Goal: Information Seeking & Learning: Check status

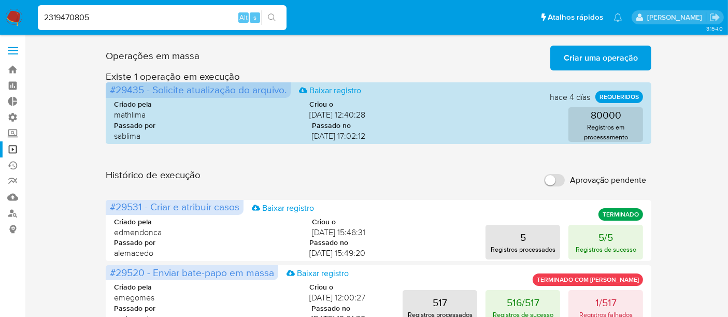
type input "2319470805"
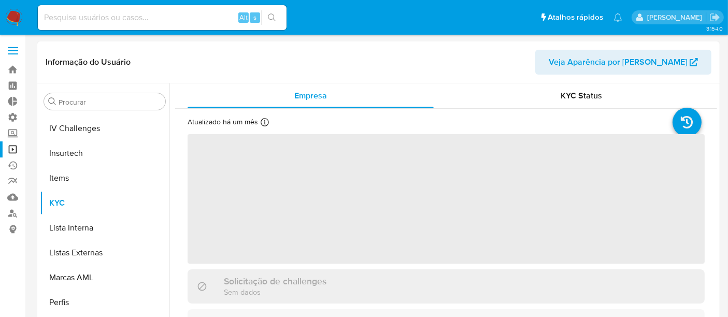
scroll to position [462, 0]
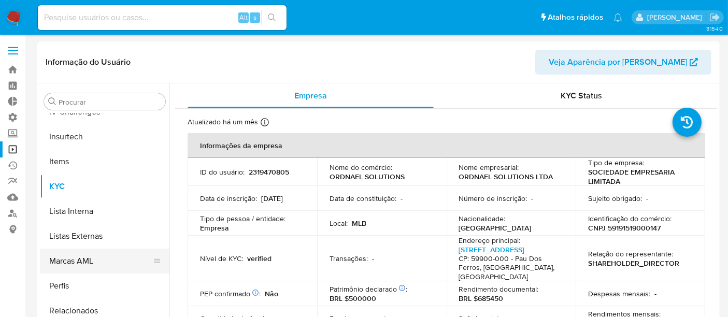
select select "10"
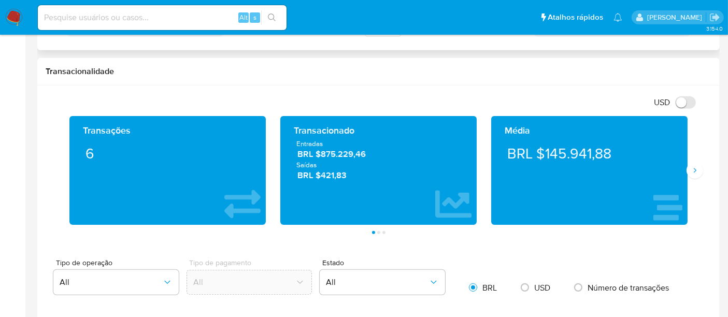
scroll to position [575, 0]
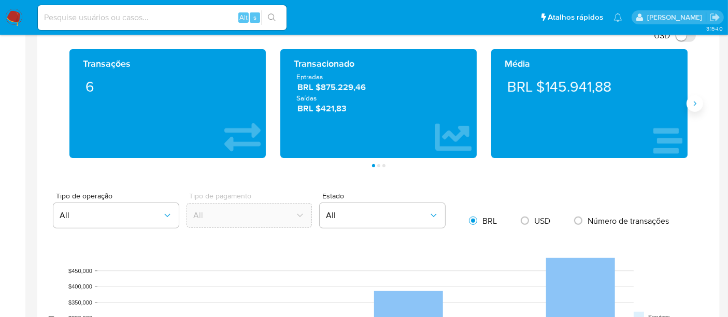
click at [692, 104] on icon "Siguiente" at bounding box center [694, 103] width 8 height 8
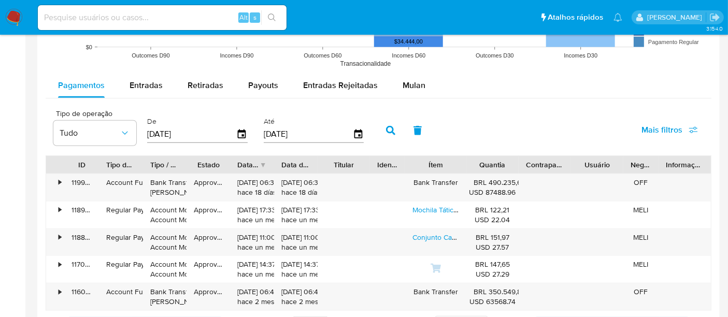
scroll to position [863, 0]
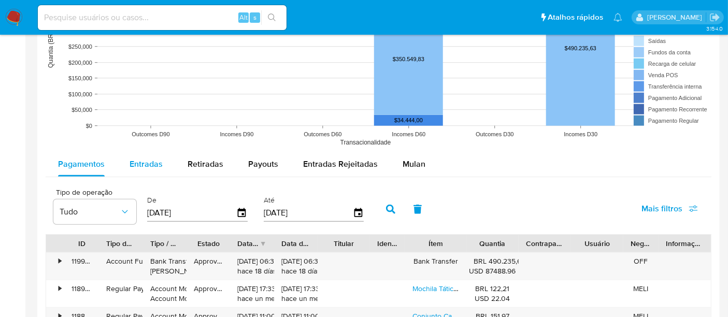
click at [149, 166] on span "Entradas" at bounding box center [146, 164] width 33 height 12
select select "10"
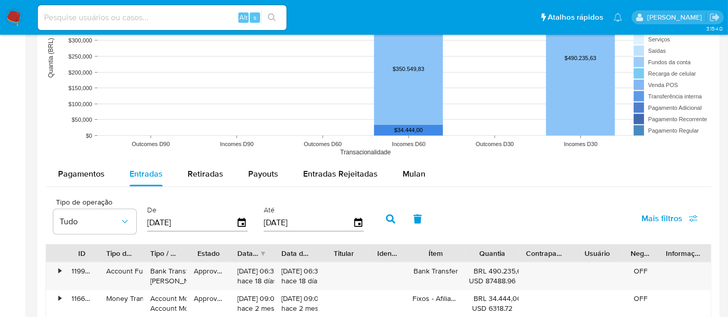
scroll to position [920, 0]
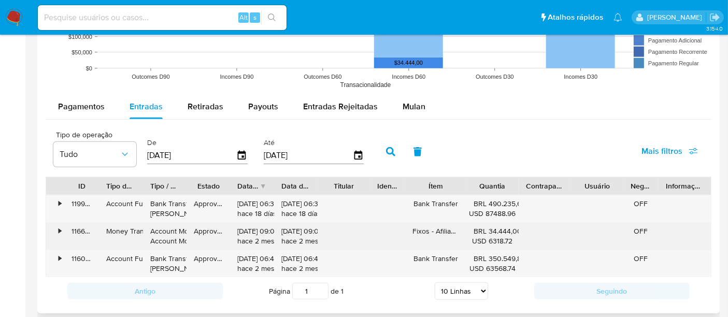
click at [60, 226] on div "•" at bounding box center [60, 231] width 3 height 10
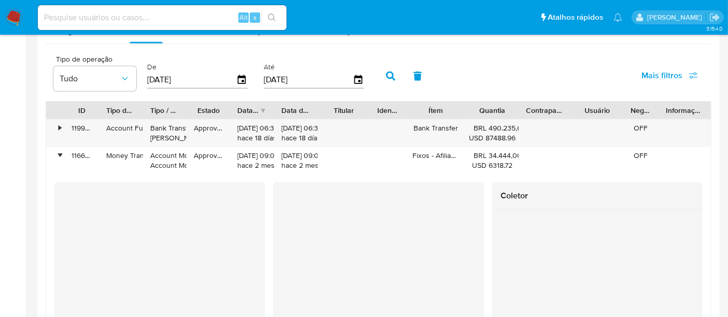
scroll to position [978, 0]
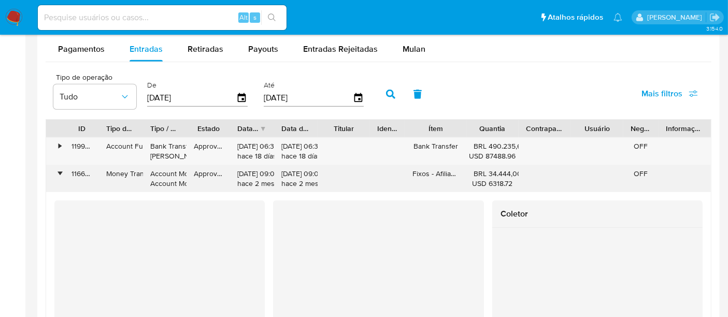
click at [57, 166] on div "•" at bounding box center [55, 178] width 18 height 27
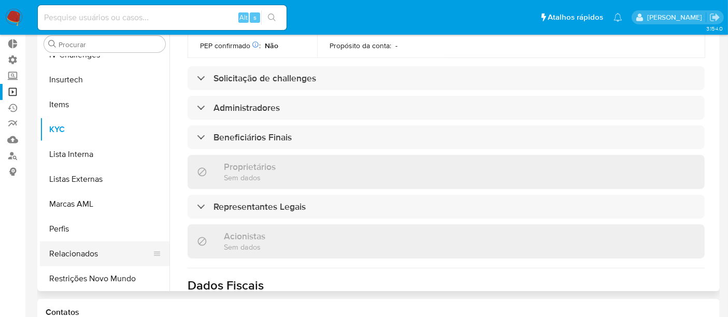
scroll to position [462, 0]
click at [75, 282] on button "Restrições Novo Mundo" at bounding box center [100, 278] width 121 height 25
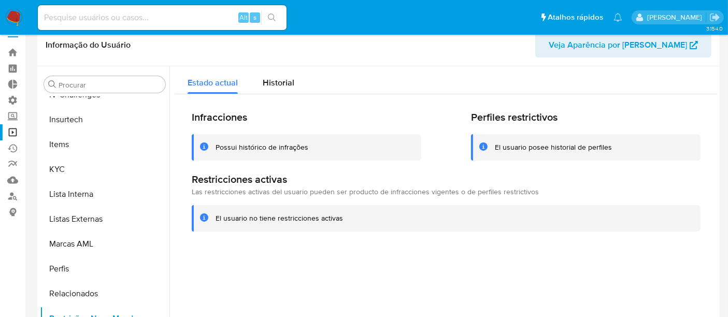
scroll to position [0, 0]
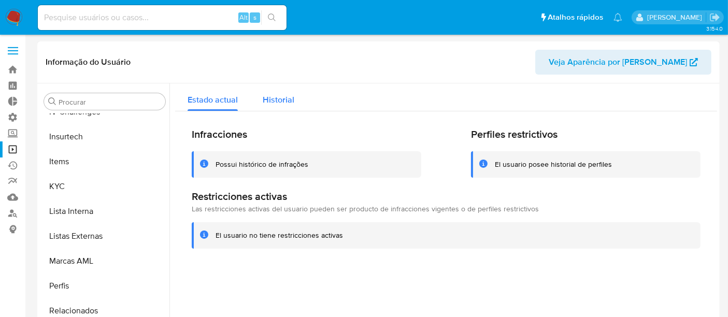
click at [277, 103] on span "Historial" at bounding box center [279, 100] width 32 height 12
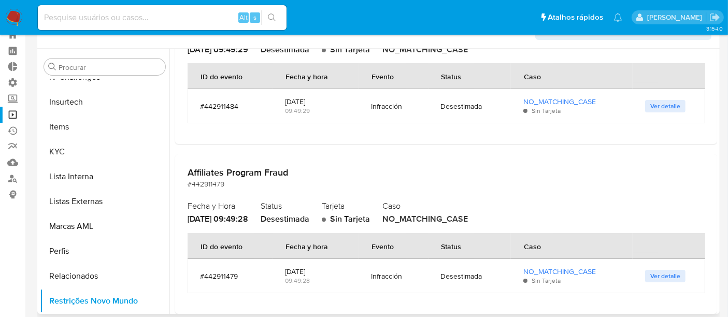
scroll to position [9669, 0]
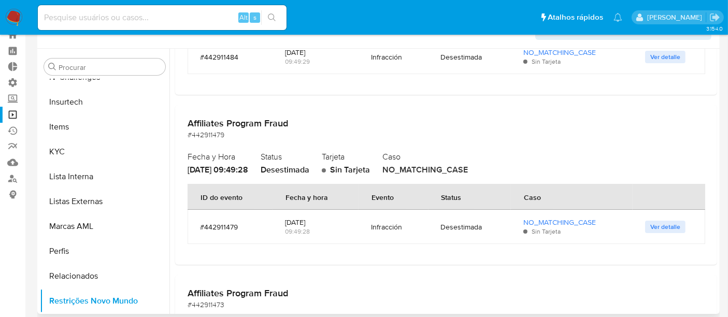
click at [655, 222] on span "Ver detalle" at bounding box center [665, 227] width 30 height 10
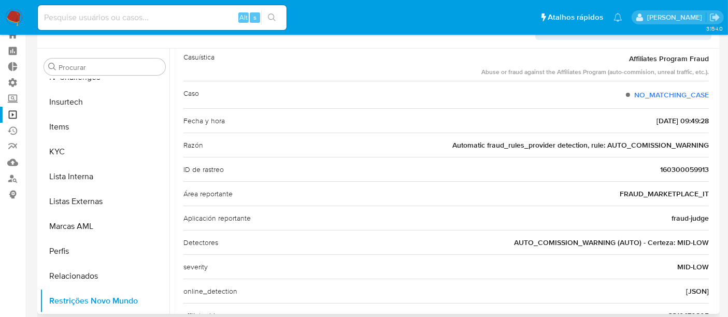
scroll to position [0, 0]
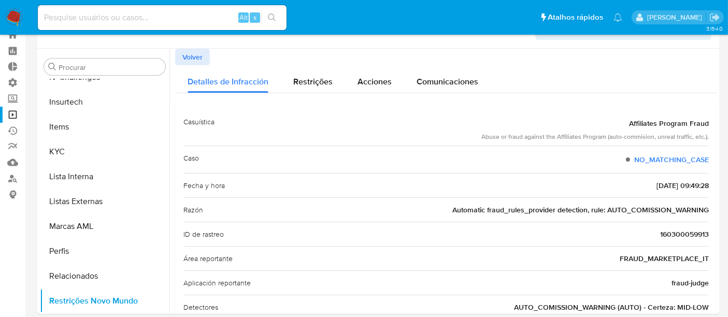
drag, startPoint x: 626, startPoint y: 119, endPoint x: 722, endPoint y: 118, distance: 96.4
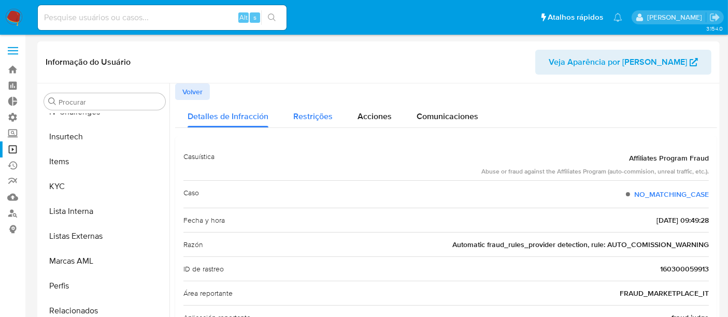
click at [311, 112] on span "Restrições" at bounding box center [312, 116] width 39 height 12
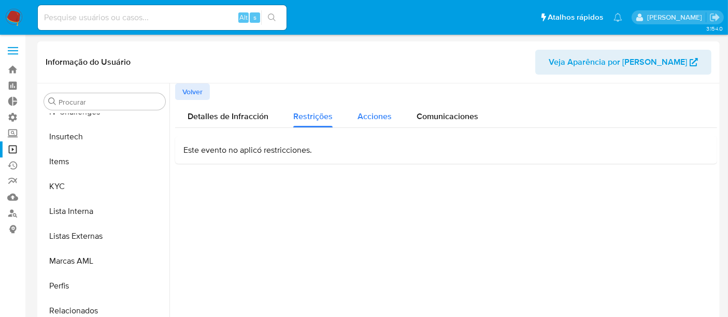
click at [367, 118] on span "Acciones" at bounding box center [374, 116] width 34 height 12
click at [464, 119] on span "Comunicaciones" at bounding box center [447, 116] width 62 height 12
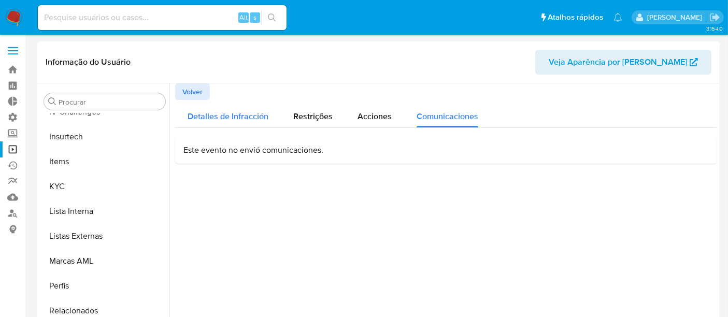
click at [252, 117] on span "Detalles de Infracción" at bounding box center [228, 116] width 81 height 12
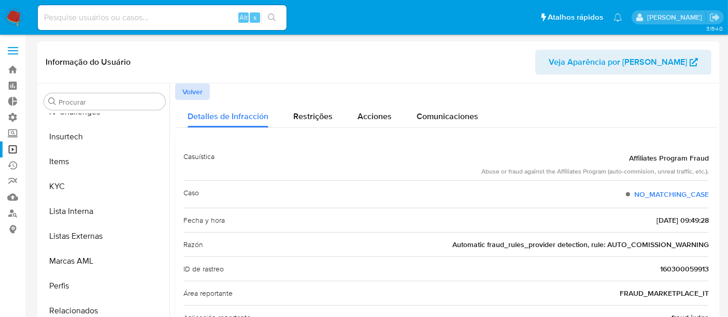
click at [187, 88] on span "Volver" at bounding box center [192, 91] width 20 height 15
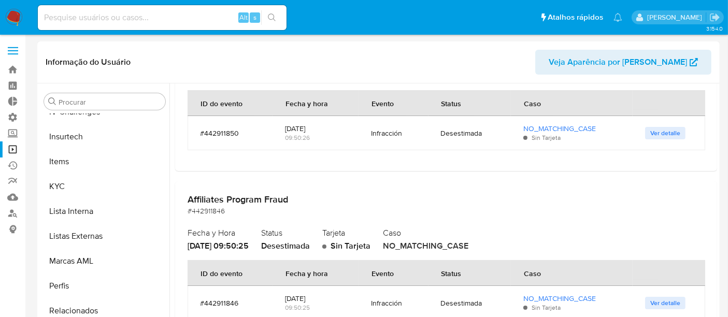
scroll to position [460, 0]
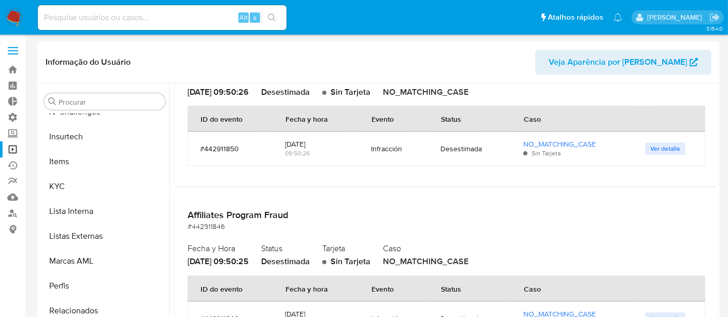
drag, startPoint x: 186, startPoint y: 212, endPoint x: 306, endPoint y: 212, distance: 119.7
click at [306, 212] on div "Affiliates Program Fraud #442911846 Fecha y Hora 2025-06-25 - 09:50:25 Status D…" at bounding box center [446, 276] width 542 height 159
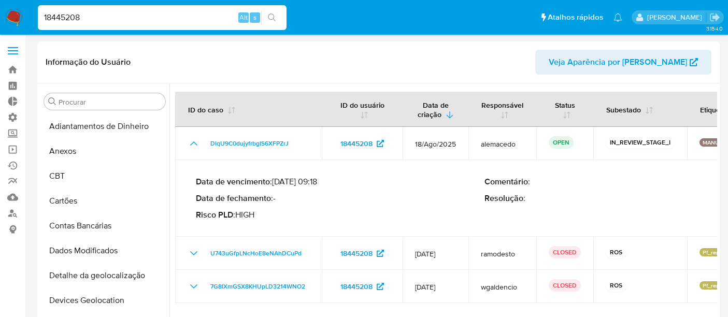
select select "10"
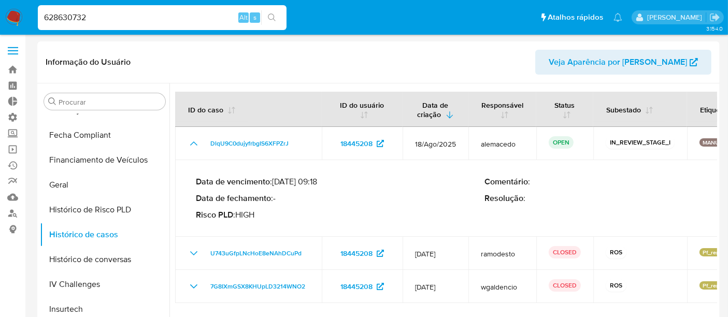
type input "628630732"
click at [12, 146] on link "Operações em massa" at bounding box center [61, 149] width 123 height 16
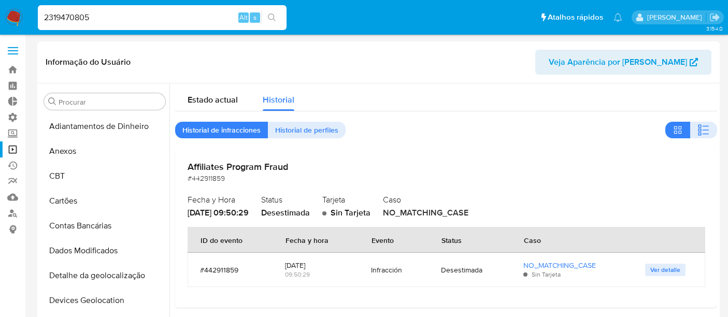
select select "10"
type input "2319470805"
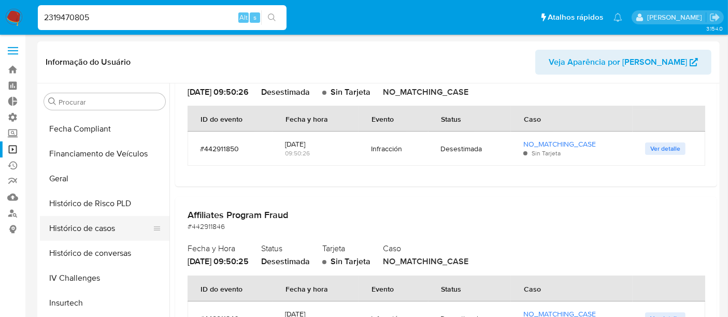
scroll to position [290, 0]
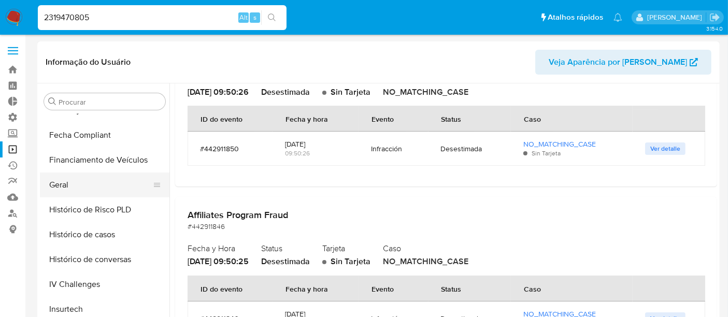
click at [71, 184] on button "Geral" at bounding box center [100, 184] width 121 height 25
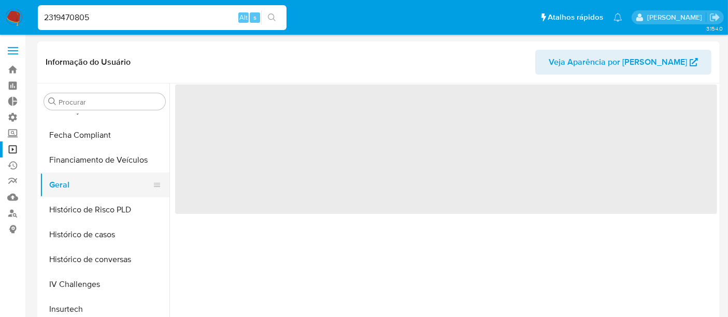
scroll to position [0, 0]
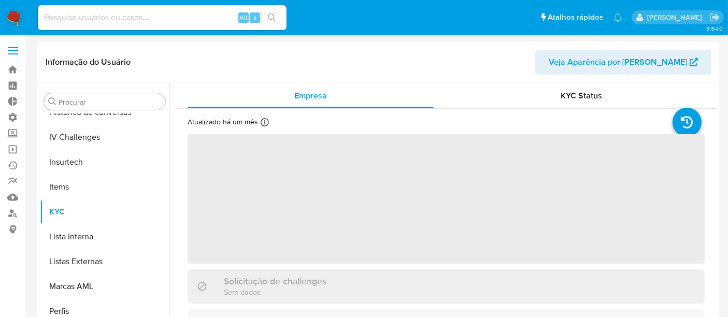
scroll to position [462, 0]
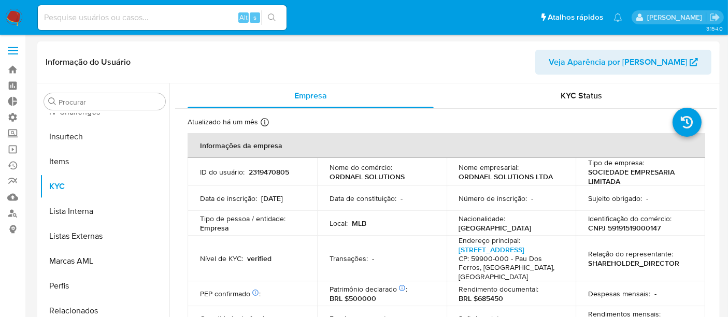
select select "10"
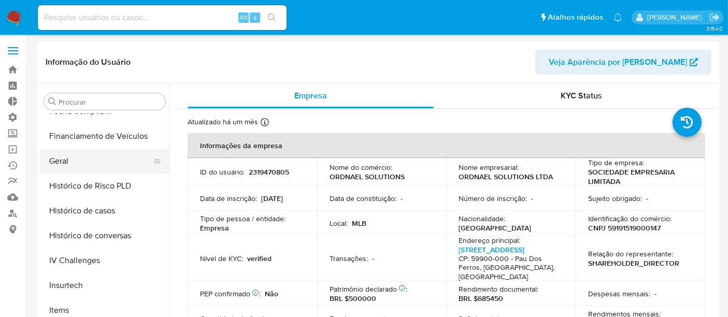
scroll to position [290, 0]
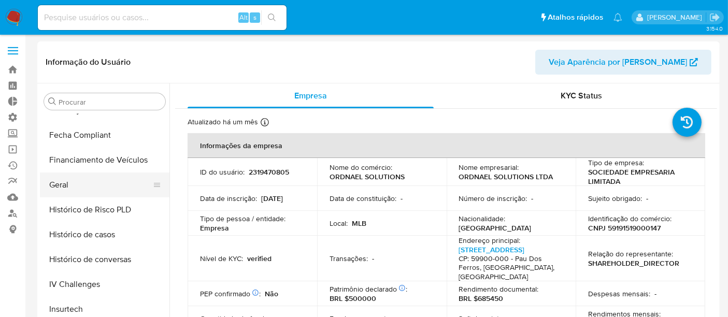
click at [69, 182] on button "Geral" at bounding box center [100, 184] width 121 height 25
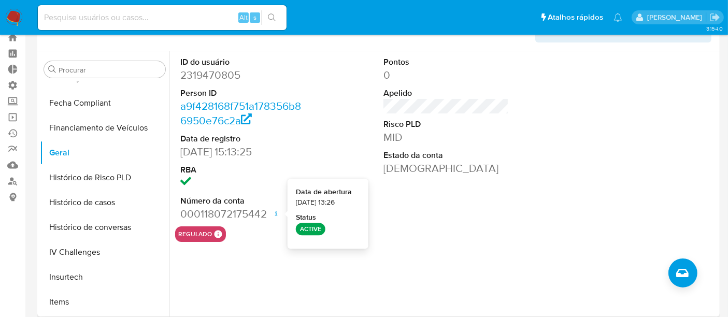
scroll to position [57, 0]
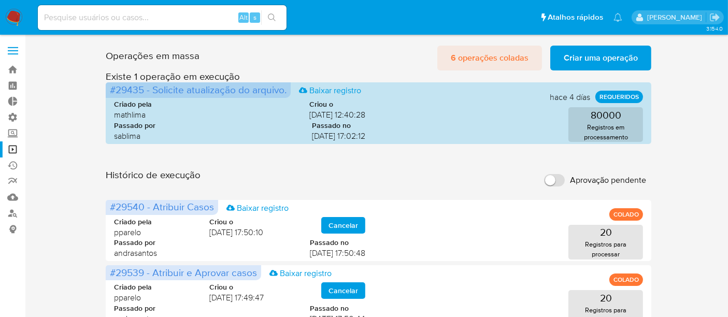
click at [492, 50] on span "6 operações coladas" at bounding box center [490, 58] width 78 height 23
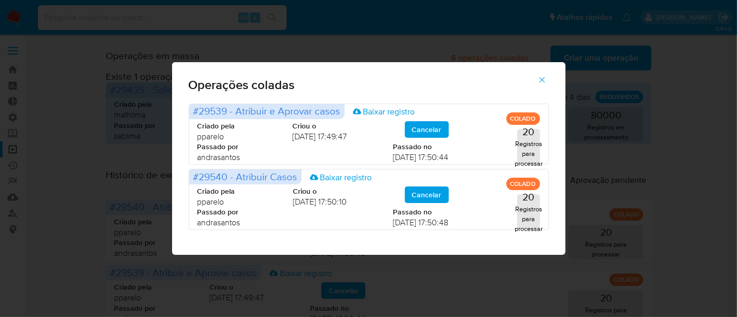
click at [541, 82] on icon "button" at bounding box center [541, 79] width 9 height 9
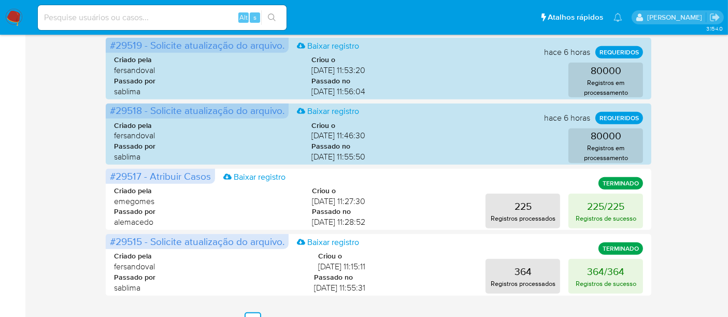
scroll to position [572, 0]
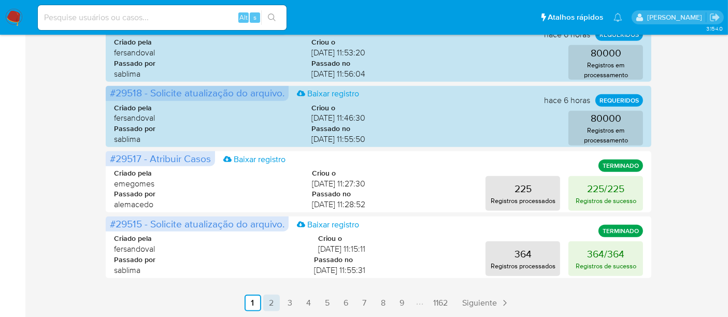
click at [272, 306] on link "2" at bounding box center [271, 303] width 17 height 17
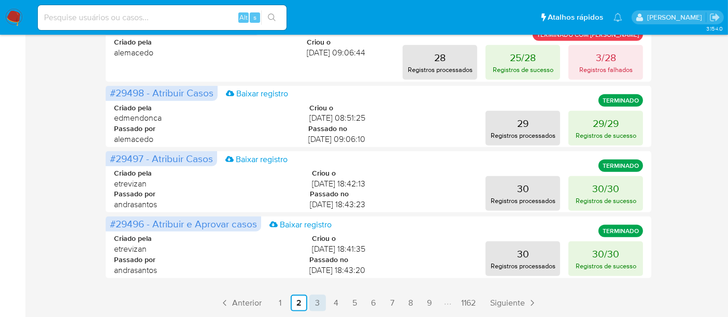
click at [288, 300] on link "1" at bounding box center [280, 303] width 17 height 17
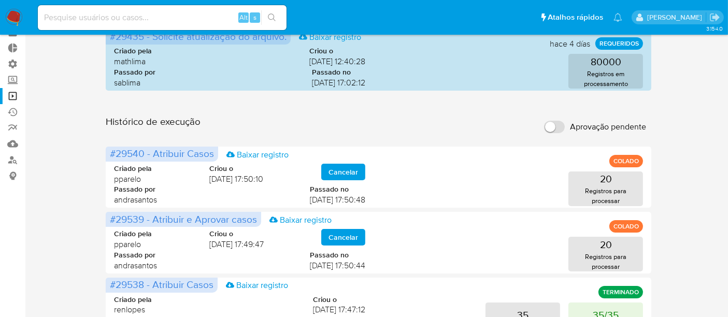
scroll to position [0, 0]
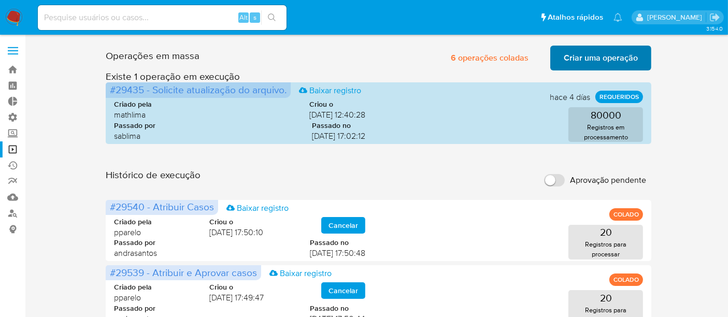
click at [598, 62] on span "Criar uma operação" at bounding box center [601, 58] width 74 height 23
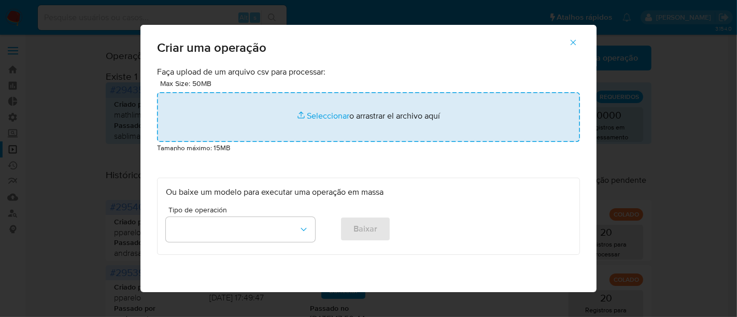
click at [318, 116] on input "file" at bounding box center [368, 117] width 423 height 50
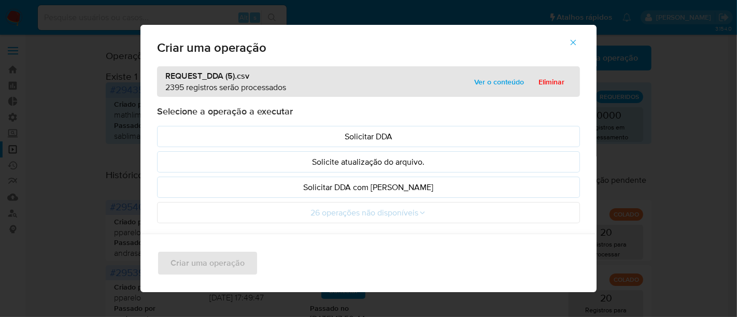
click at [493, 84] on span "Ver o conteúdo" at bounding box center [499, 82] width 50 height 15
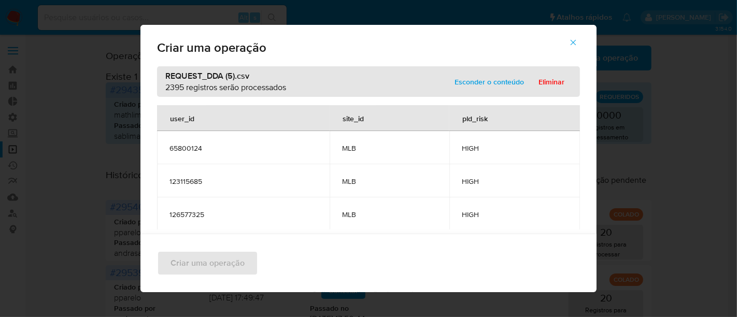
click at [494, 80] on span "Esconder o conteúdo" at bounding box center [488, 82] width 69 height 15
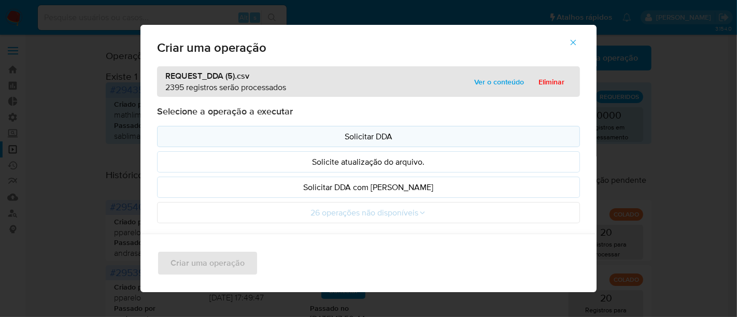
click at [353, 134] on p "Solicitar DDA" at bounding box center [368, 137] width 405 height 12
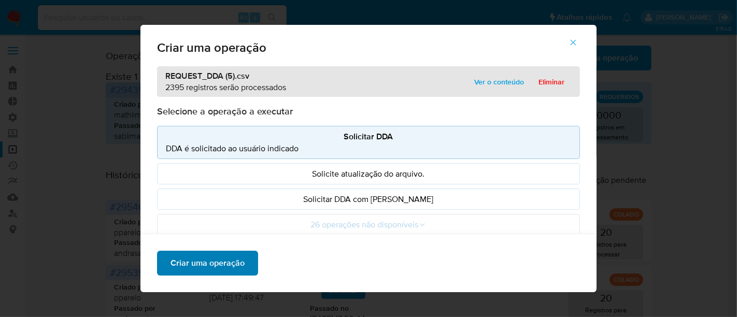
click at [204, 271] on span "Criar uma operação" at bounding box center [207, 263] width 74 height 23
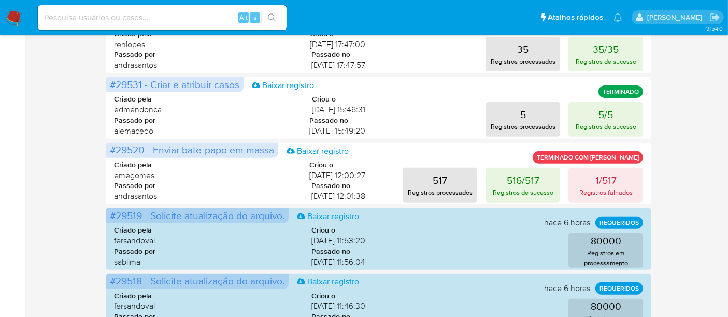
scroll to position [402, 0]
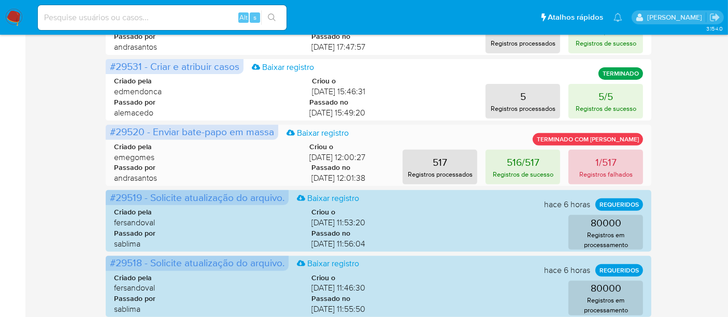
click at [597, 158] on p "1/517" at bounding box center [605, 162] width 21 height 15
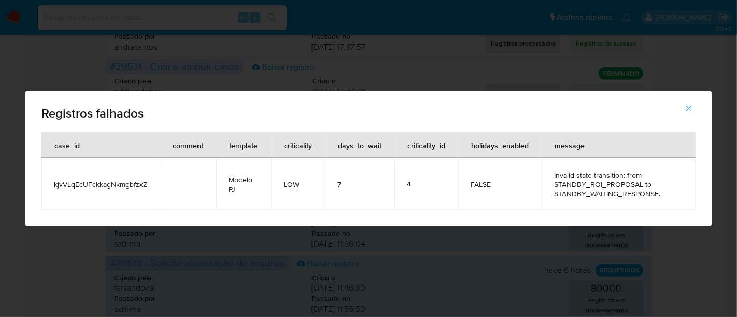
click at [688, 107] on icon "button" at bounding box center [689, 109] width 6 height 6
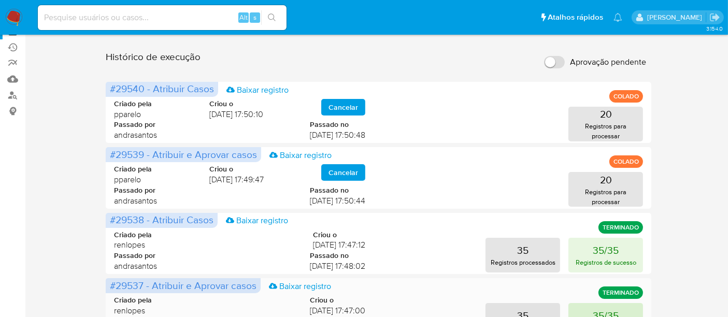
scroll to position [0, 0]
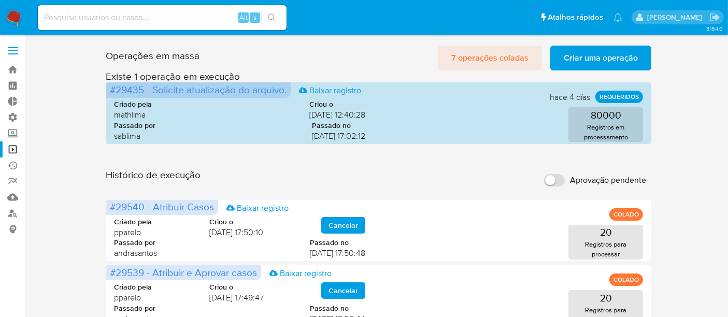
click at [495, 55] on span "7 operações coladas" at bounding box center [489, 58] width 77 height 23
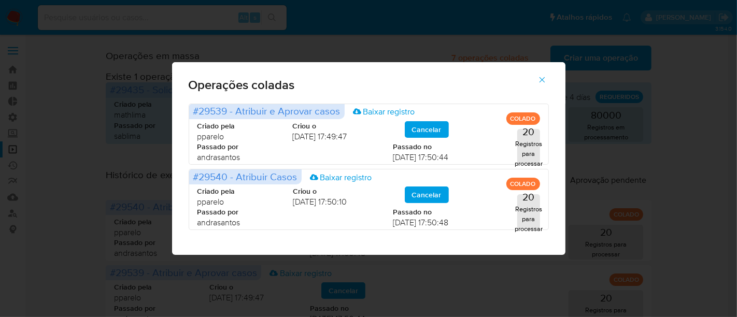
click at [544, 74] on span "button" at bounding box center [541, 79] width 9 height 23
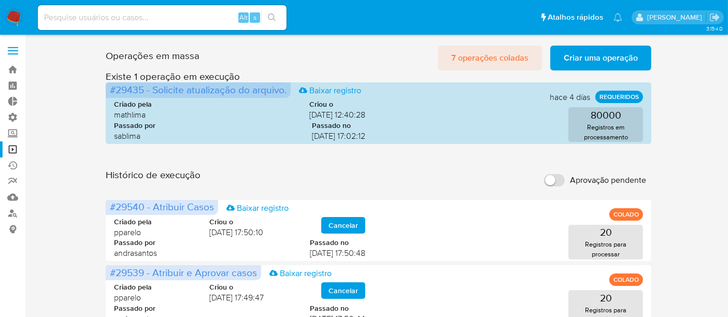
click at [478, 65] on span "7 operações coladas" at bounding box center [489, 58] width 77 height 23
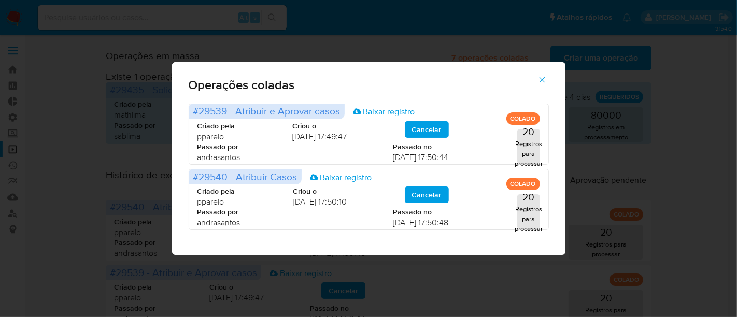
click at [539, 84] on icon "button" at bounding box center [541, 79] width 9 height 9
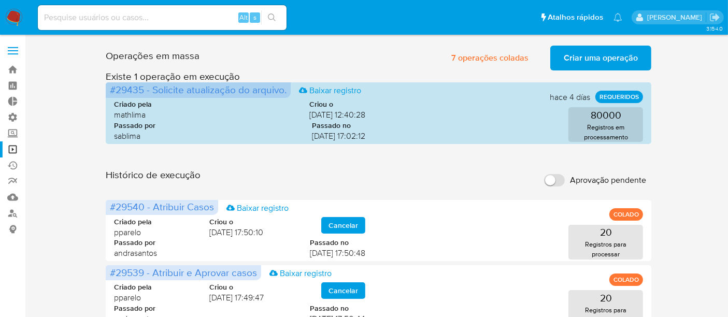
click at [562, 180] on input "Aprovação pendente" at bounding box center [554, 180] width 21 height 12
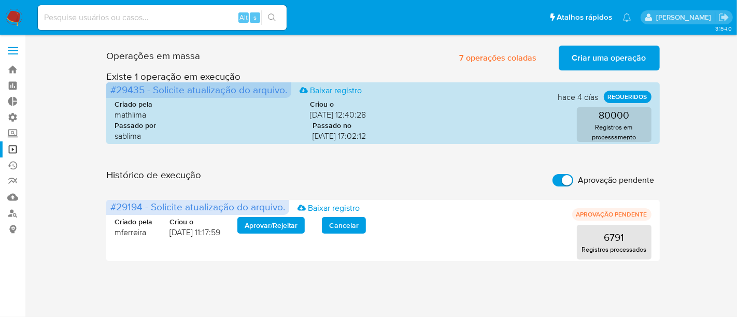
click at [560, 178] on input "Aprovação pendente" at bounding box center [562, 180] width 21 height 12
checkbox input "false"
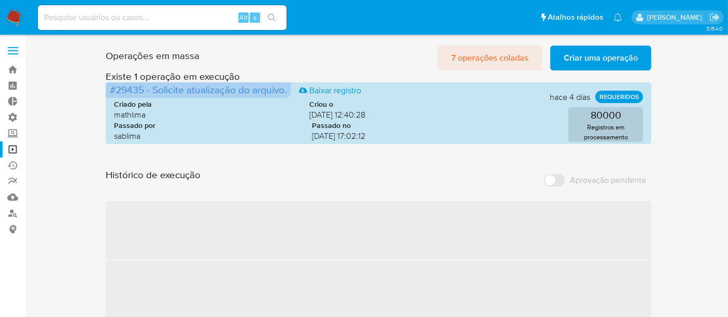
click at [487, 56] on span "7 operações coladas" at bounding box center [489, 58] width 77 height 23
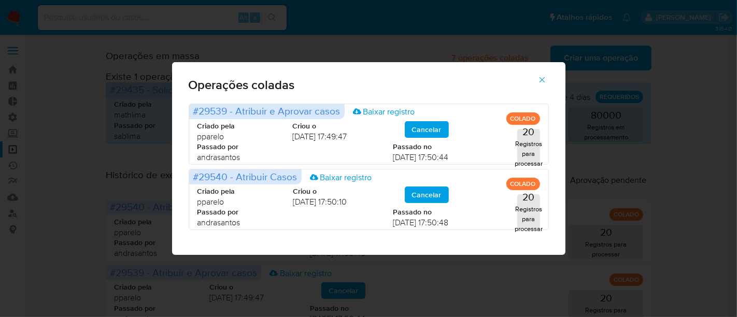
click at [546, 81] on icon "button" at bounding box center [541, 79] width 9 height 9
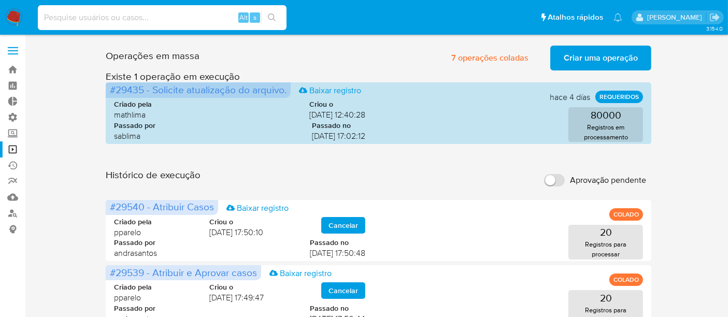
click at [80, 12] on input at bounding box center [162, 17] width 249 height 13
paste input "628630732"
type input "628630732"
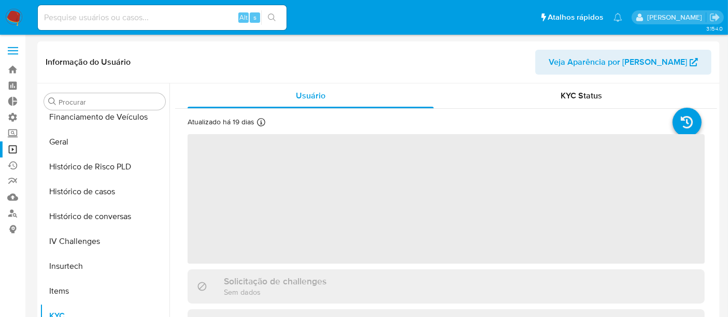
scroll to position [462, 0]
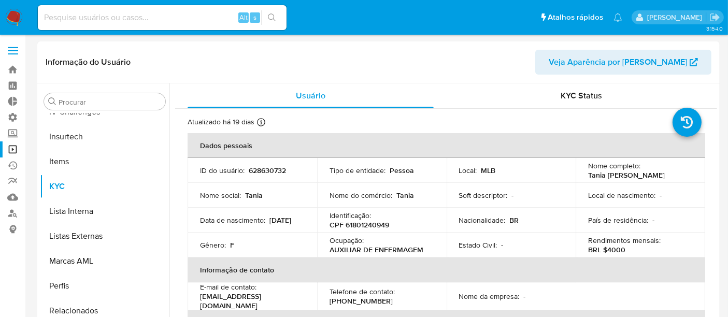
select select "10"
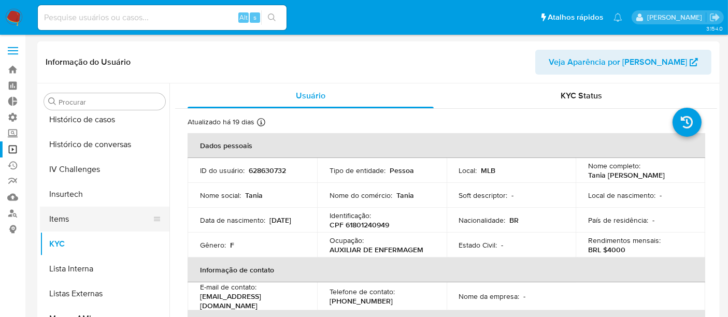
scroll to position [290, 0]
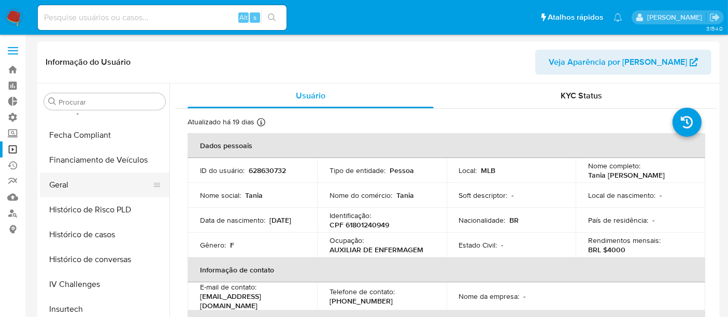
click at [76, 185] on button "Geral" at bounding box center [100, 184] width 121 height 25
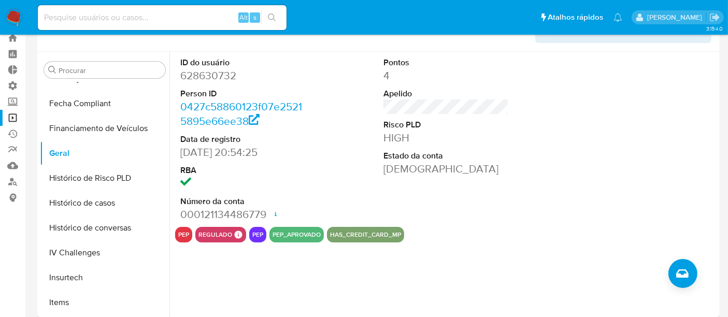
scroll to position [57, 0]
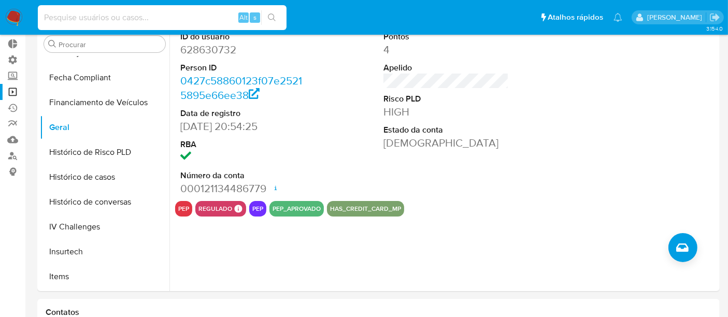
click at [84, 17] on input at bounding box center [162, 17] width 249 height 13
paste input "703296342"
type input "703296342"
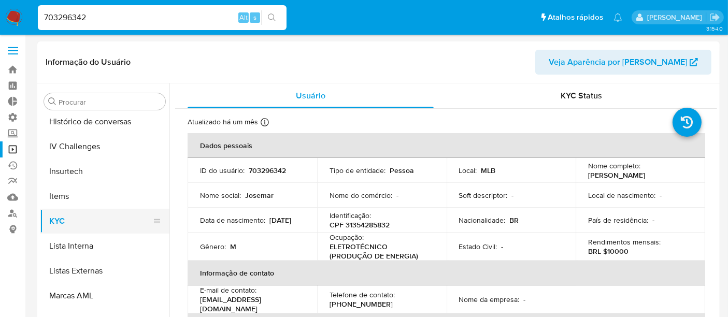
select select "10"
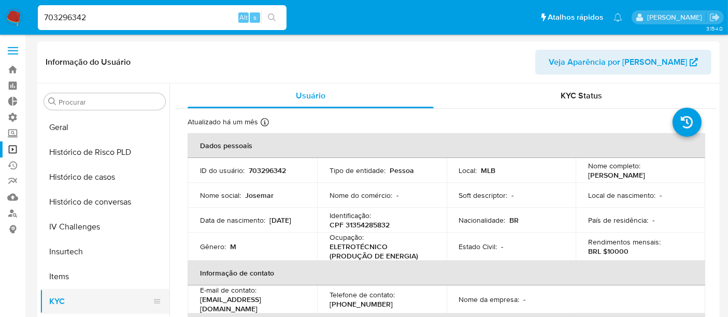
scroll to position [290, 0]
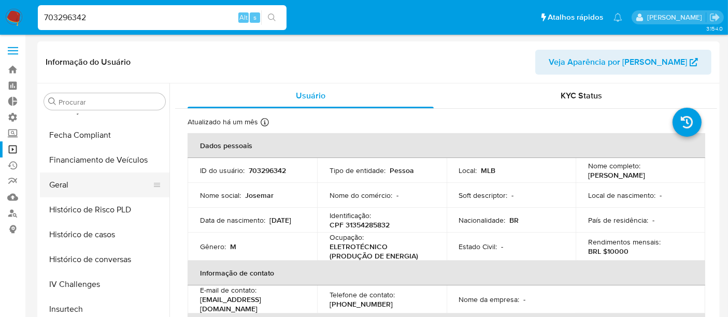
click at [71, 182] on button "Geral" at bounding box center [100, 184] width 121 height 25
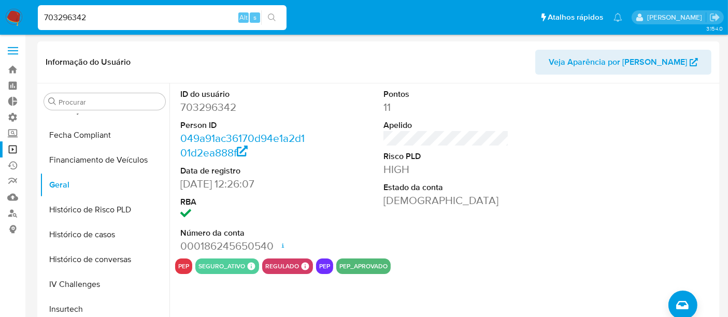
drag, startPoint x: 41, startPoint y: 20, endPoint x: 0, endPoint y: 18, distance: 41.0
click at [0, 18] on nav "Pausado Ver notificaciones 703296342 Alt s Atalhos rápidos Presiona las siguien…" at bounding box center [364, 17] width 728 height 35
paste input "62863073"
type input "628630732"
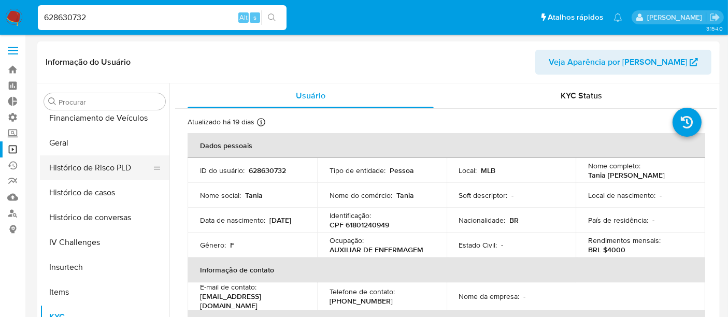
select select "10"
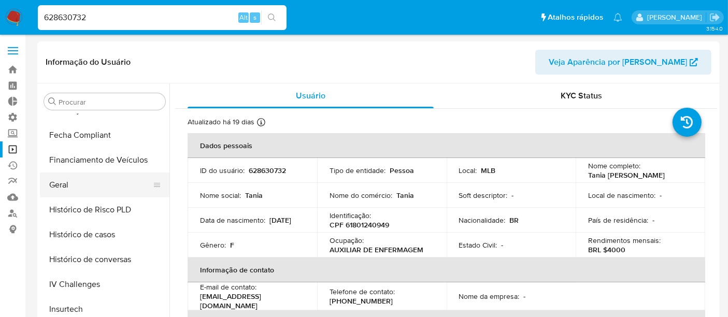
click at [75, 185] on button "Geral" at bounding box center [100, 184] width 121 height 25
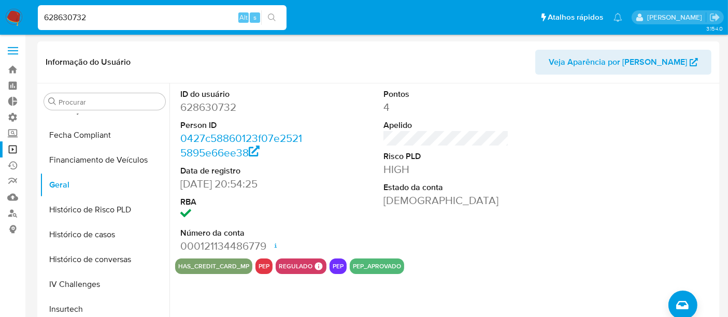
drag, startPoint x: 105, startPoint y: 17, endPoint x: 0, endPoint y: 17, distance: 104.6
click at [0, 17] on nav "Pausado Ver notificaciones 628630732 Alt s Atalhos rápidos Presiona las siguien…" at bounding box center [364, 17] width 728 height 35
paste input "827535137"
type input "827535137"
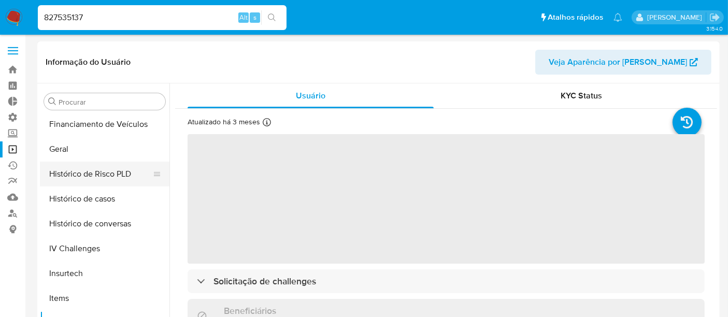
scroll to position [290, 0]
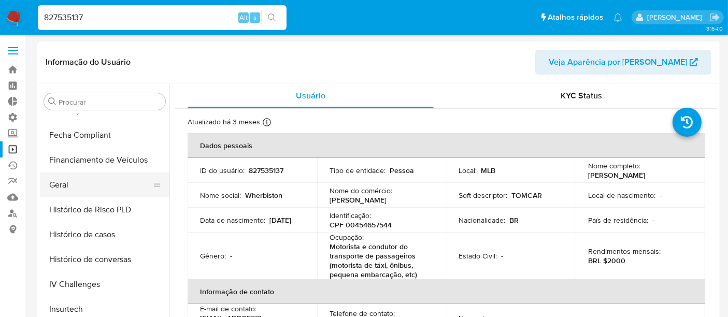
select select "10"
click at [66, 179] on button "Geral" at bounding box center [100, 184] width 121 height 25
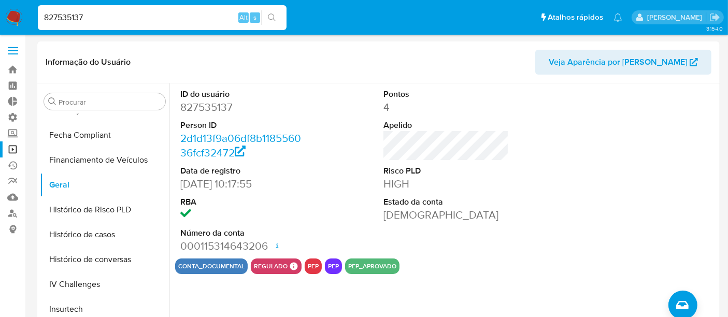
drag, startPoint x: 120, startPoint y: 6, endPoint x: 34, endPoint y: 15, distance: 87.0
click at [34, 15] on ul "Pausado Ver notificaciones 827535137 Alt s Atalhos rápidos Presiona las siguien…" at bounding box center [330, 17] width 595 height 26
drag, startPoint x: 87, startPoint y: 17, endPoint x: 20, endPoint y: 16, distance: 66.8
click at [20, 16] on nav "Pausado Ver notificaciones 827535137 Alt s Atalhos rápidos Presiona las siguien…" at bounding box center [364, 17] width 728 height 35
paste input "1639394729"
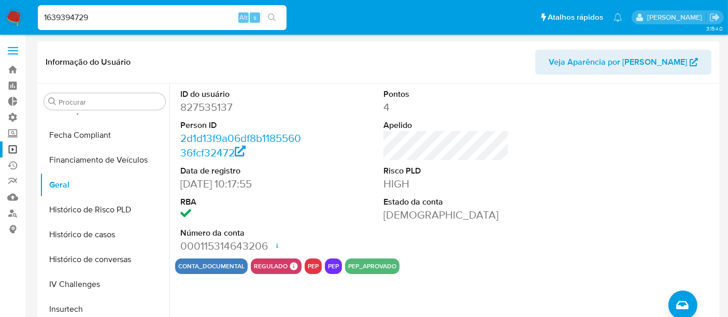
type input "1639394729"
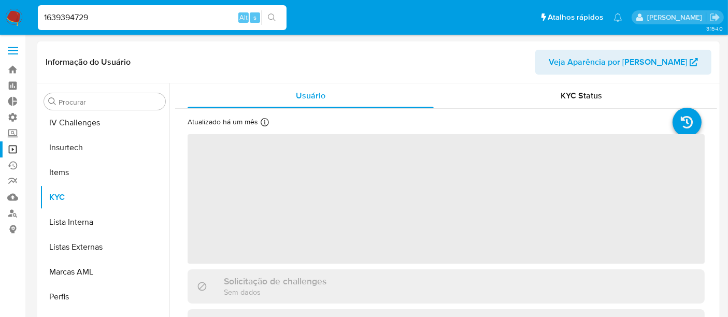
scroll to position [462, 0]
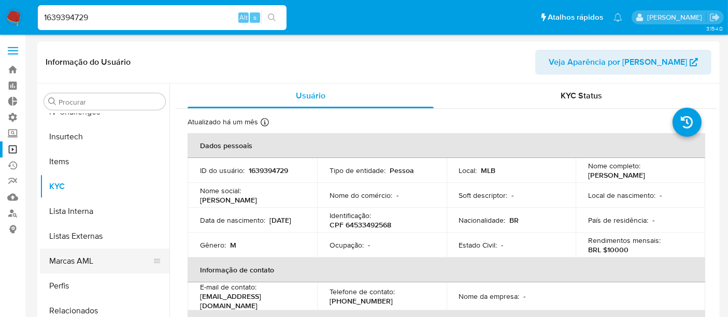
select select "10"
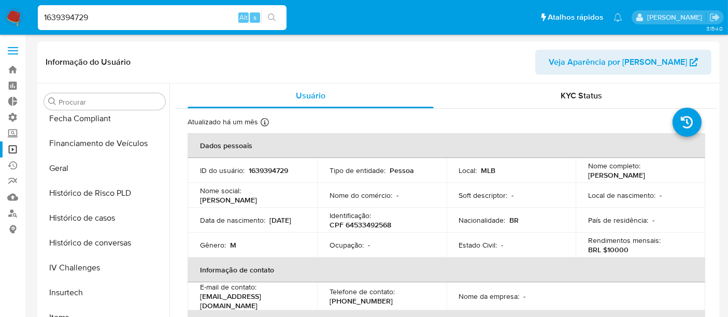
scroll to position [290, 0]
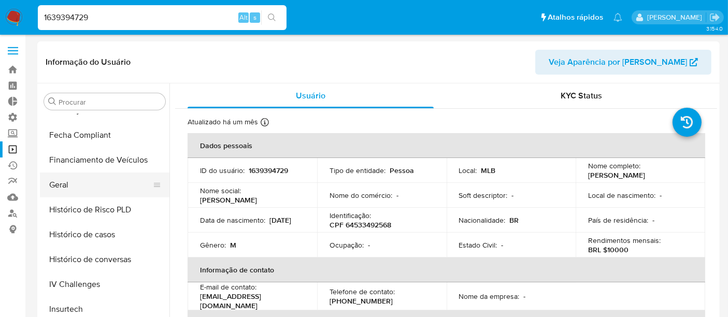
click at [76, 192] on button "Geral" at bounding box center [100, 184] width 121 height 25
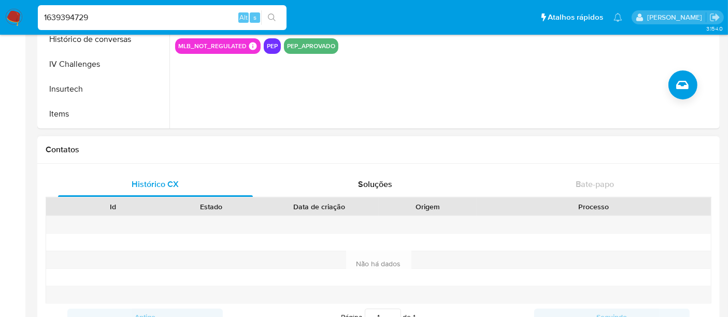
scroll to position [287, 0]
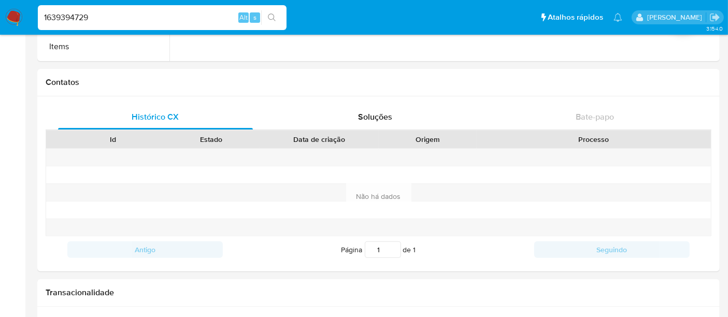
drag, startPoint x: 11, startPoint y: 21, endPoint x: 0, endPoint y: 21, distance: 11.4
click at [0, 21] on nav "Pausado Ver notificaciones 1639394729 Alt s Atalhos rápidos Presiona las siguie…" at bounding box center [364, 17] width 728 height 35
paste input "578682276"
type input "578682276"
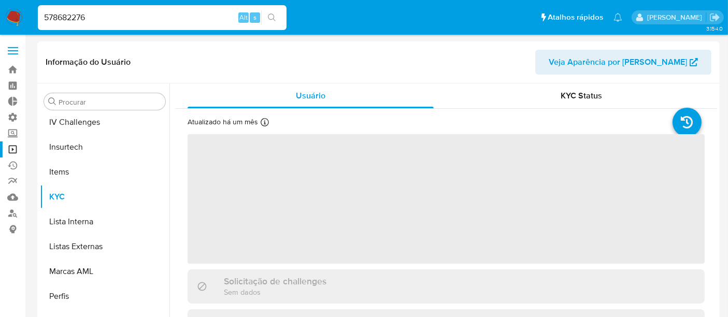
scroll to position [462, 0]
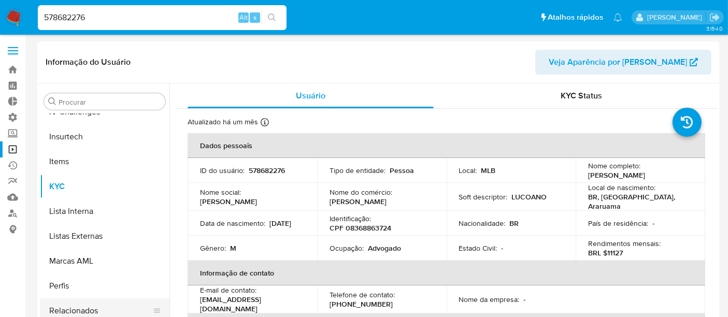
select select "10"
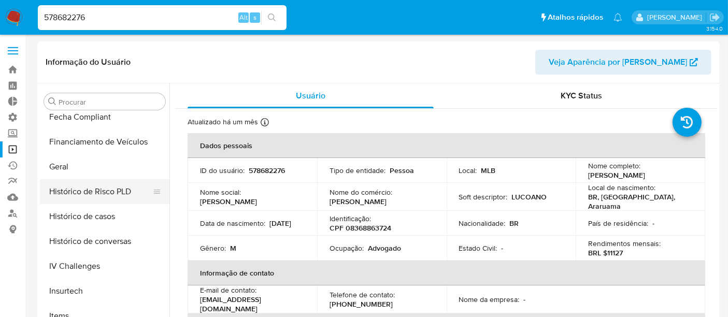
scroll to position [290, 0]
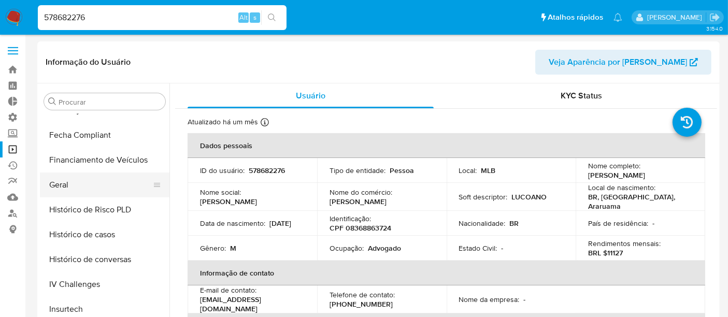
click at [78, 189] on button "Geral" at bounding box center [100, 184] width 121 height 25
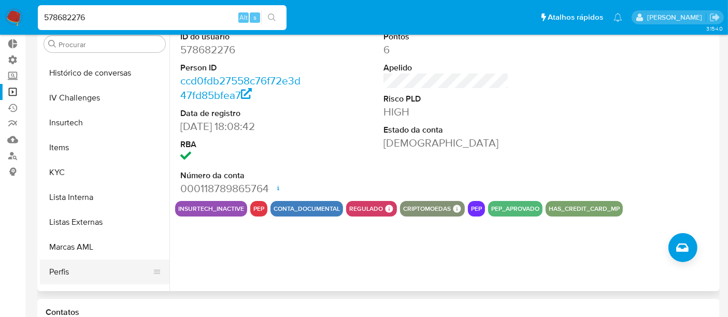
scroll to position [462, 0]
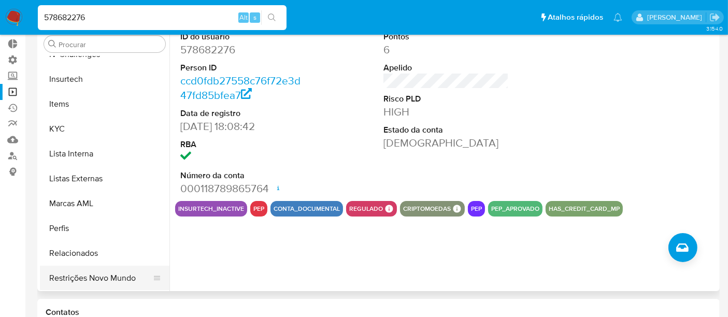
click at [77, 278] on button "Restrições Novo Mundo" at bounding box center [100, 278] width 121 height 25
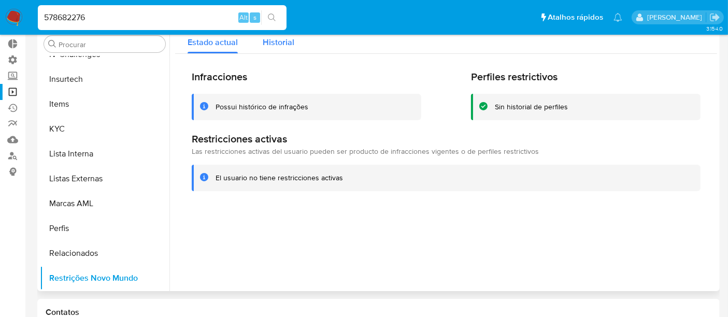
click at [271, 45] on span "Historial" at bounding box center [279, 42] width 32 height 12
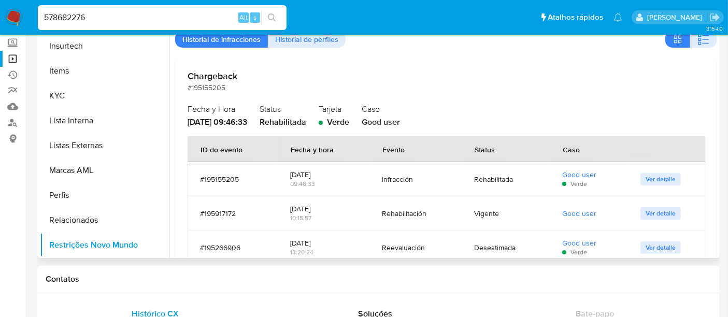
scroll to position [0, 0]
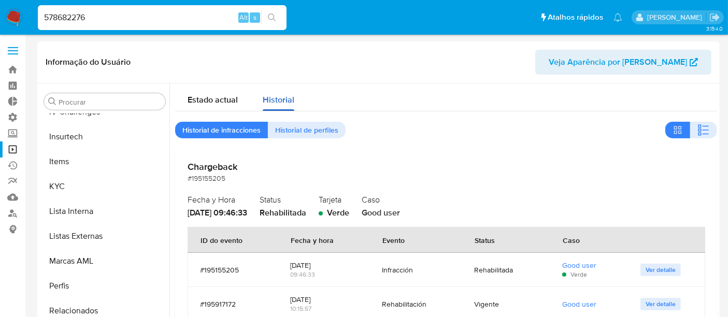
click at [289, 97] on span "Historial" at bounding box center [279, 100] width 32 height 12
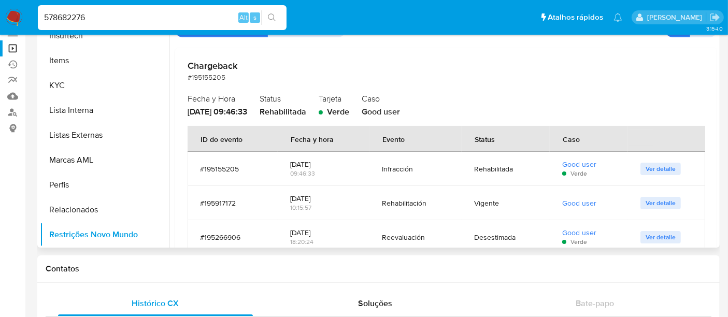
scroll to position [115, 0]
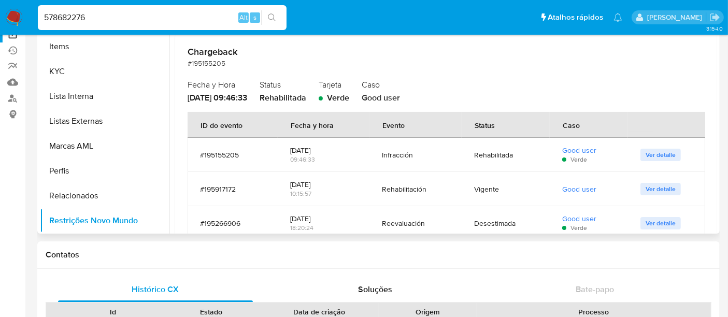
drag, startPoint x: 718, startPoint y: 112, endPoint x: 716, endPoint y: 161, distance: 48.7
click at [716, 161] on div "Procurar Adiantamentos de Dinheiro Anexos CBT Cartões Contas Bancárias Dados Mo…" at bounding box center [378, 100] width 682 height 265
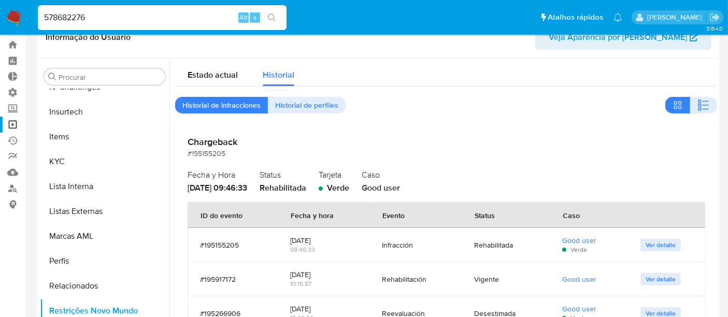
scroll to position [0, 0]
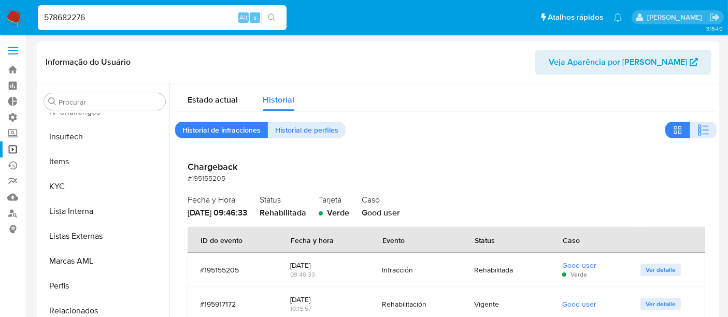
drag, startPoint x: 96, startPoint y: 14, endPoint x: 0, endPoint y: 16, distance: 96.4
click at [0, 16] on nav "Pausado Ver notificaciones 578682276 Alt s Atalhos rápidos Presiona las siguien…" at bounding box center [364, 17] width 728 height 35
paste input "256430525"
type input "256430525"
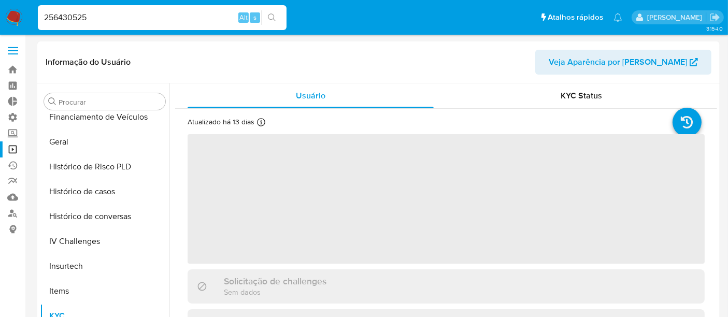
scroll to position [462, 0]
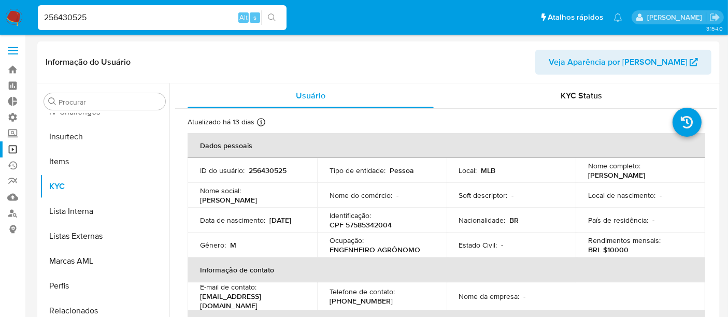
select select "10"
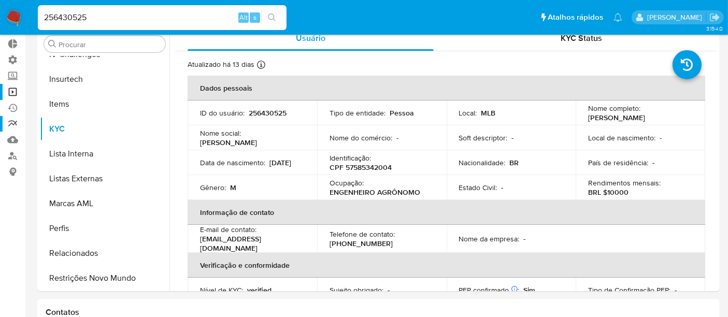
scroll to position [172, 0]
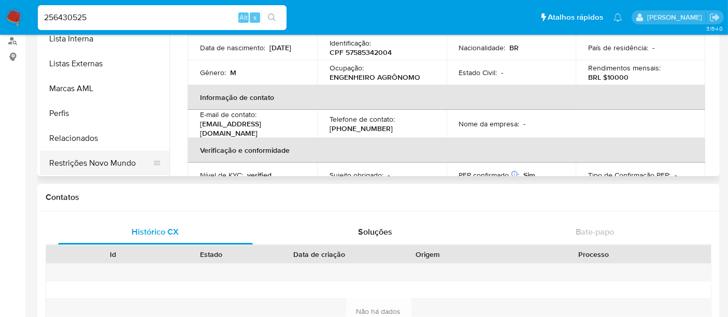
click at [110, 163] on button "Restrições Novo Mundo" at bounding box center [100, 163] width 121 height 25
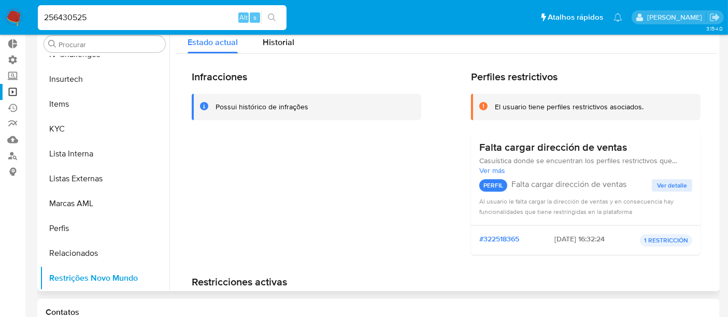
scroll to position [0, 0]
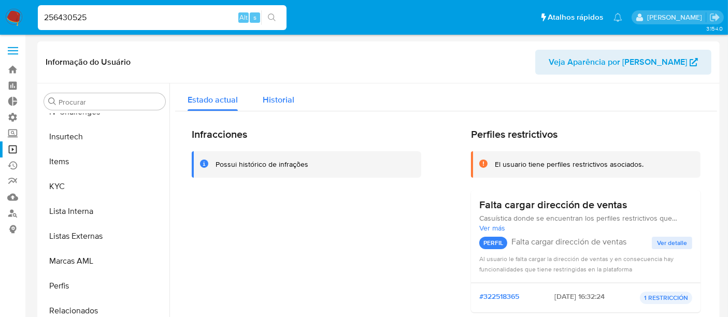
click at [269, 103] on span "Historial" at bounding box center [279, 100] width 32 height 12
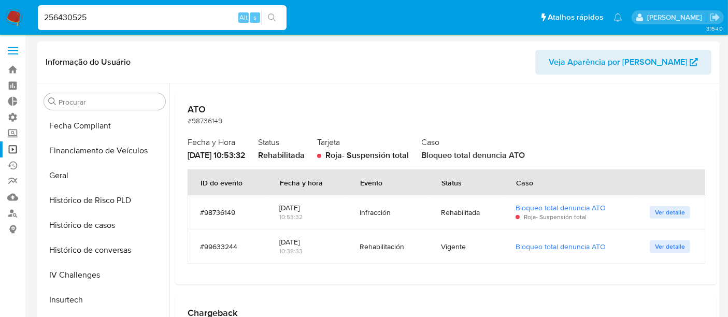
scroll to position [290, 0]
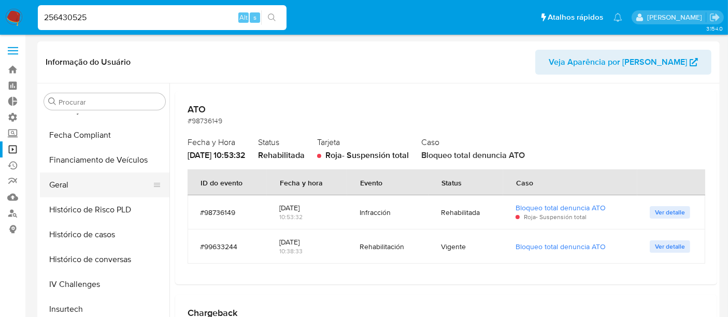
click at [69, 184] on button "Geral" at bounding box center [100, 184] width 121 height 25
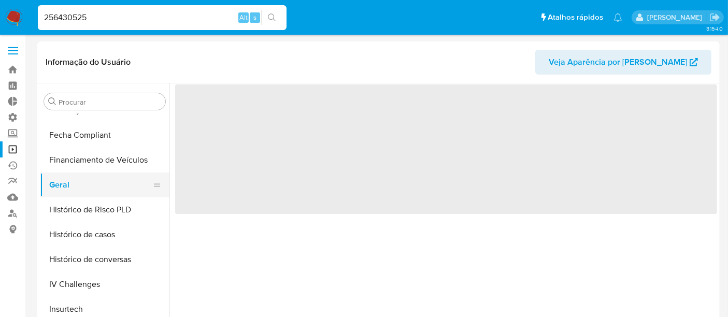
scroll to position [0, 0]
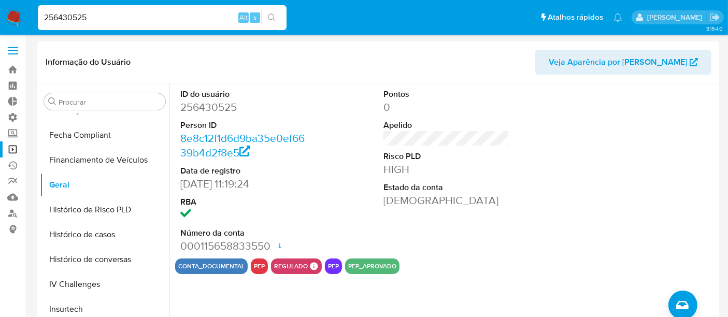
drag, startPoint x: 133, startPoint y: 14, endPoint x: 0, endPoint y: 13, distance: 132.6
click at [0, 13] on nav "Pausado Ver notificaciones 256430525 Alt s Atalhos rápidos Presiona las siguien…" at bounding box center [364, 17] width 728 height 35
paste input "1462138918"
type input "1462138918"
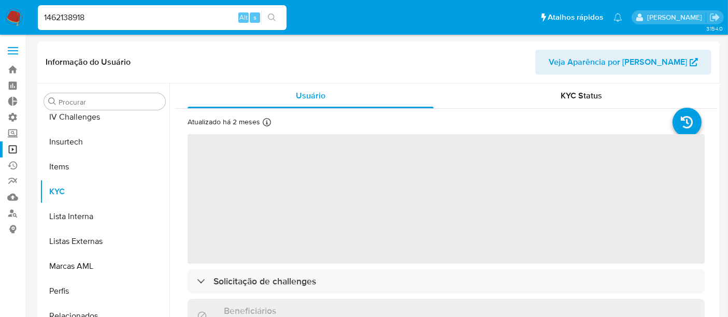
scroll to position [462, 0]
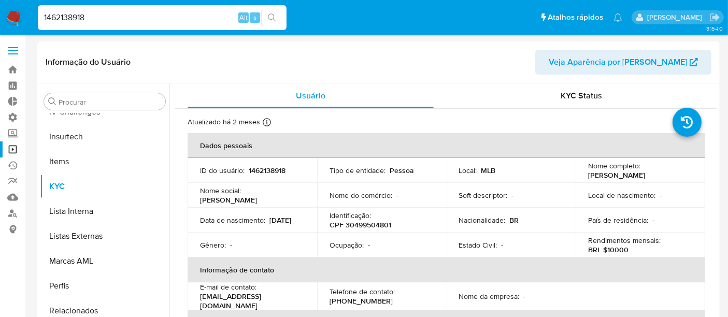
select select "10"
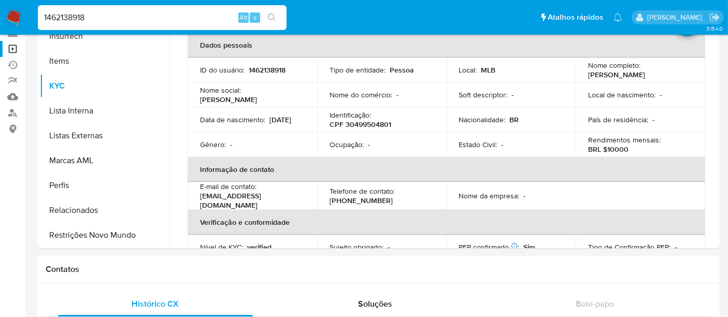
scroll to position [115, 0]
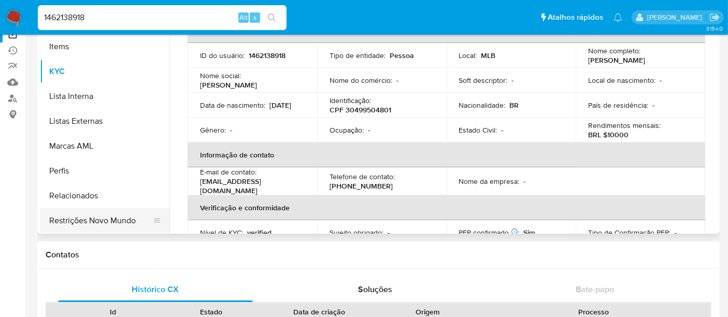
click at [95, 224] on button "Restrições Novo Mundo" at bounding box center [100, 220] width 121 height 25
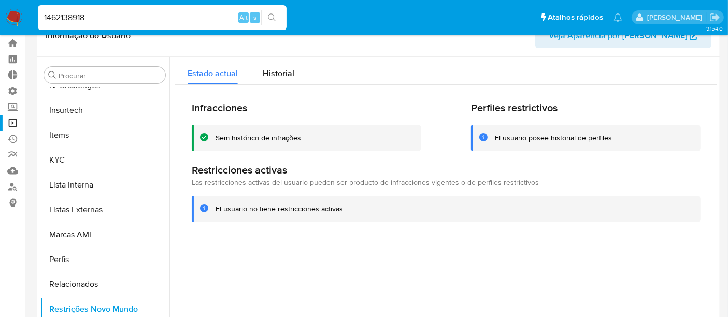
scroll to position [0, 0]
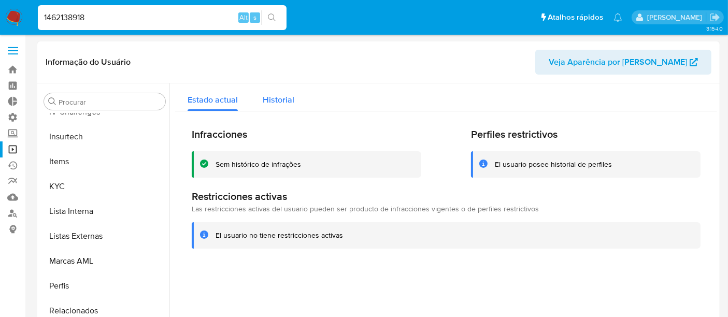
click at [270, 100] on span "Historial" at bounding box center [279, 100] width 32 height 12
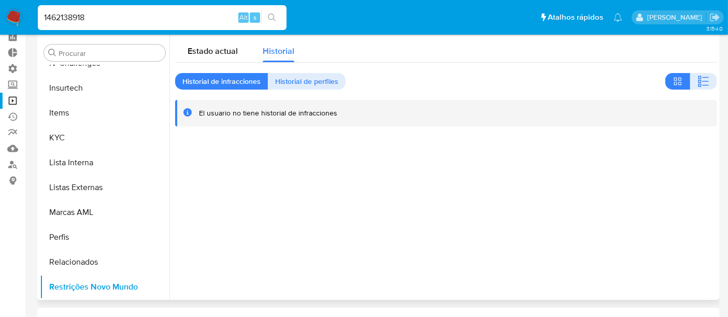
scroll to position [115, 0]
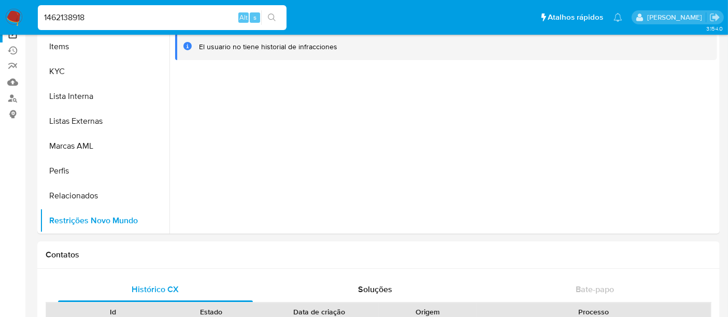
drag, startPoint x: 125, startPoint y: 20, endPoint x: 0, endPoint y: 14, distance: 125.5
click at [0, 14] on nav "Pausado Ver notificaciones 1462138918 Alt s Atalhos rápidos Presiona las siguie…" at bounding box center [364, 17] width 728 height 35
paste input "309430206"
type input "309430206"
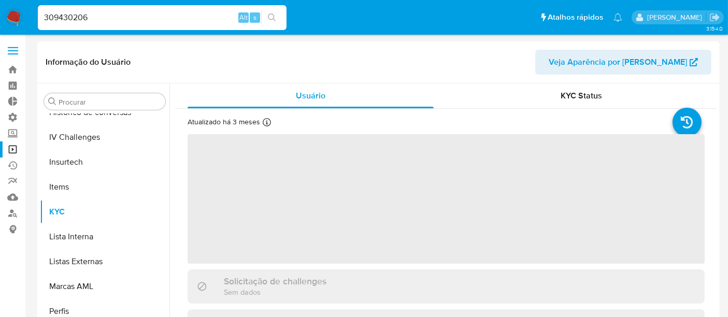
scroll to position [462, 0]
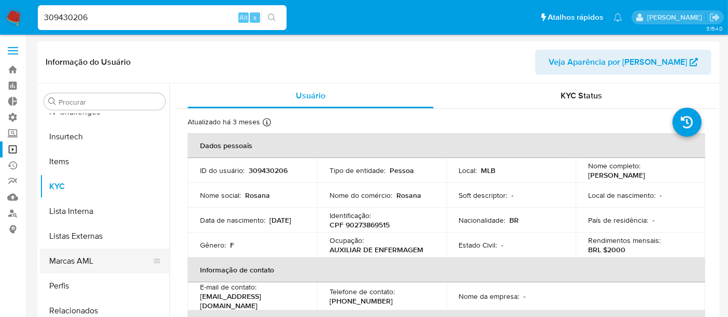
select select "10"
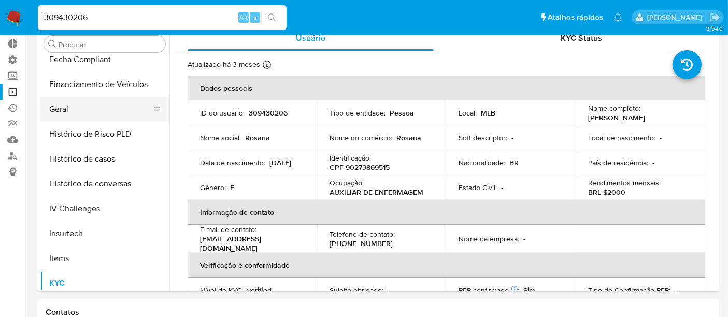
scroll to position [290, 0]
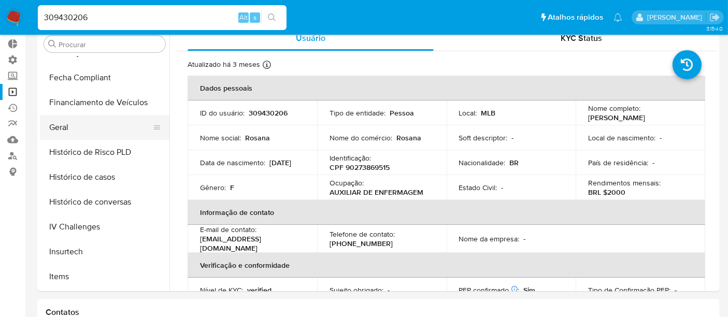
click at [80, 122] on button "Geral" at bounding box center [100, 127] width 121 height 25
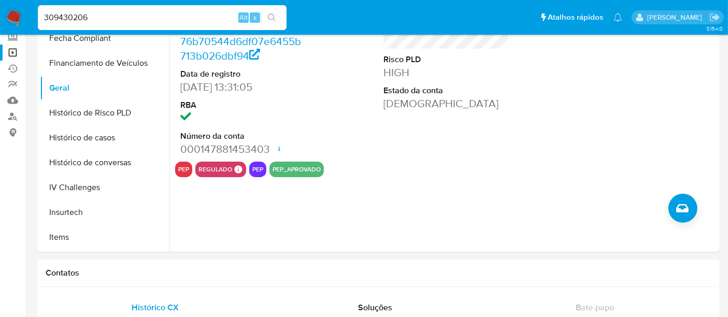
scroll to position [115, 0]
